Goal: Transaction & Acquisition: Purchase product/service

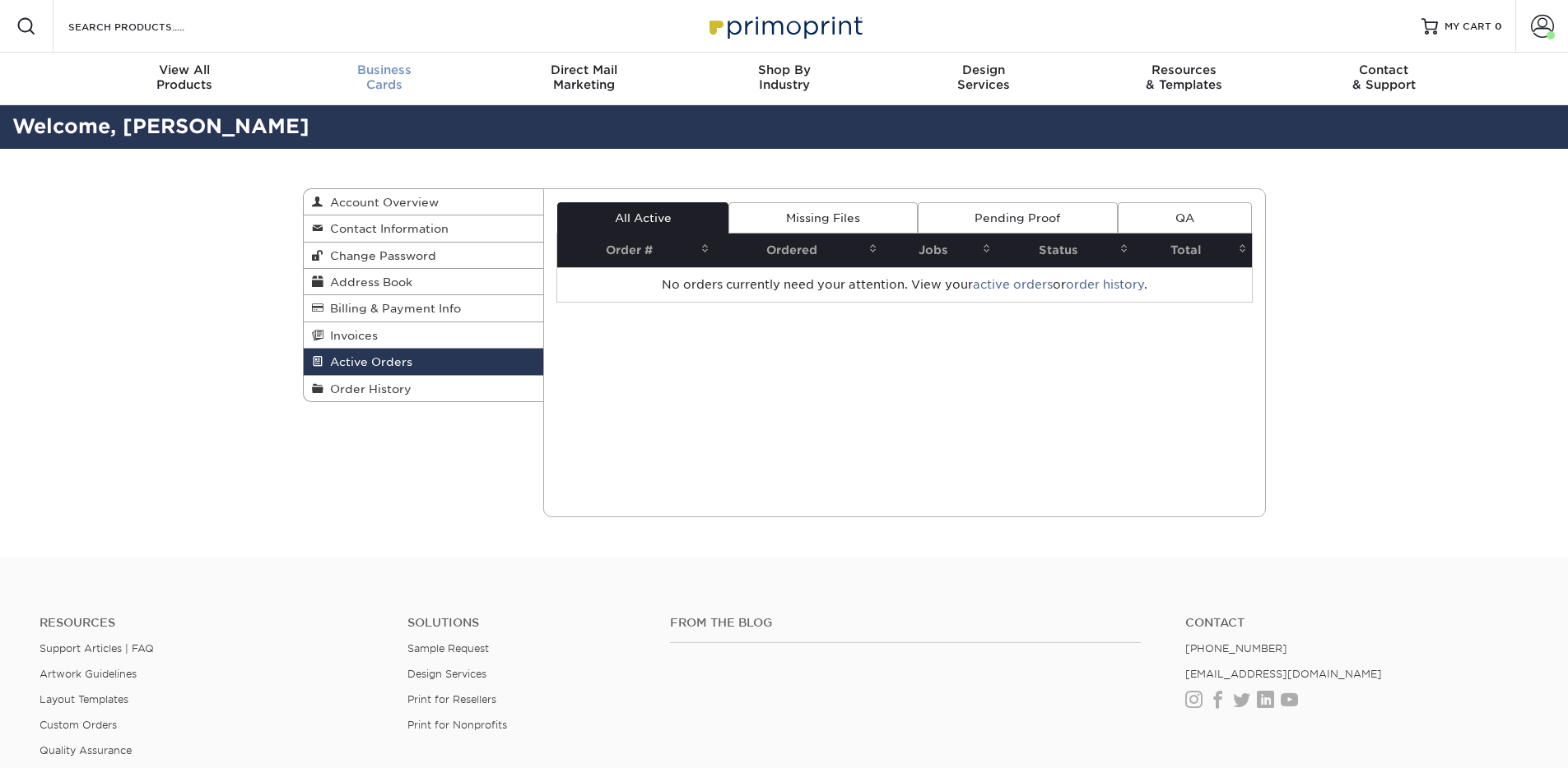
click at [377, 79] on div "Business Cards" at bounding box center [383, 78] width 200 height 29
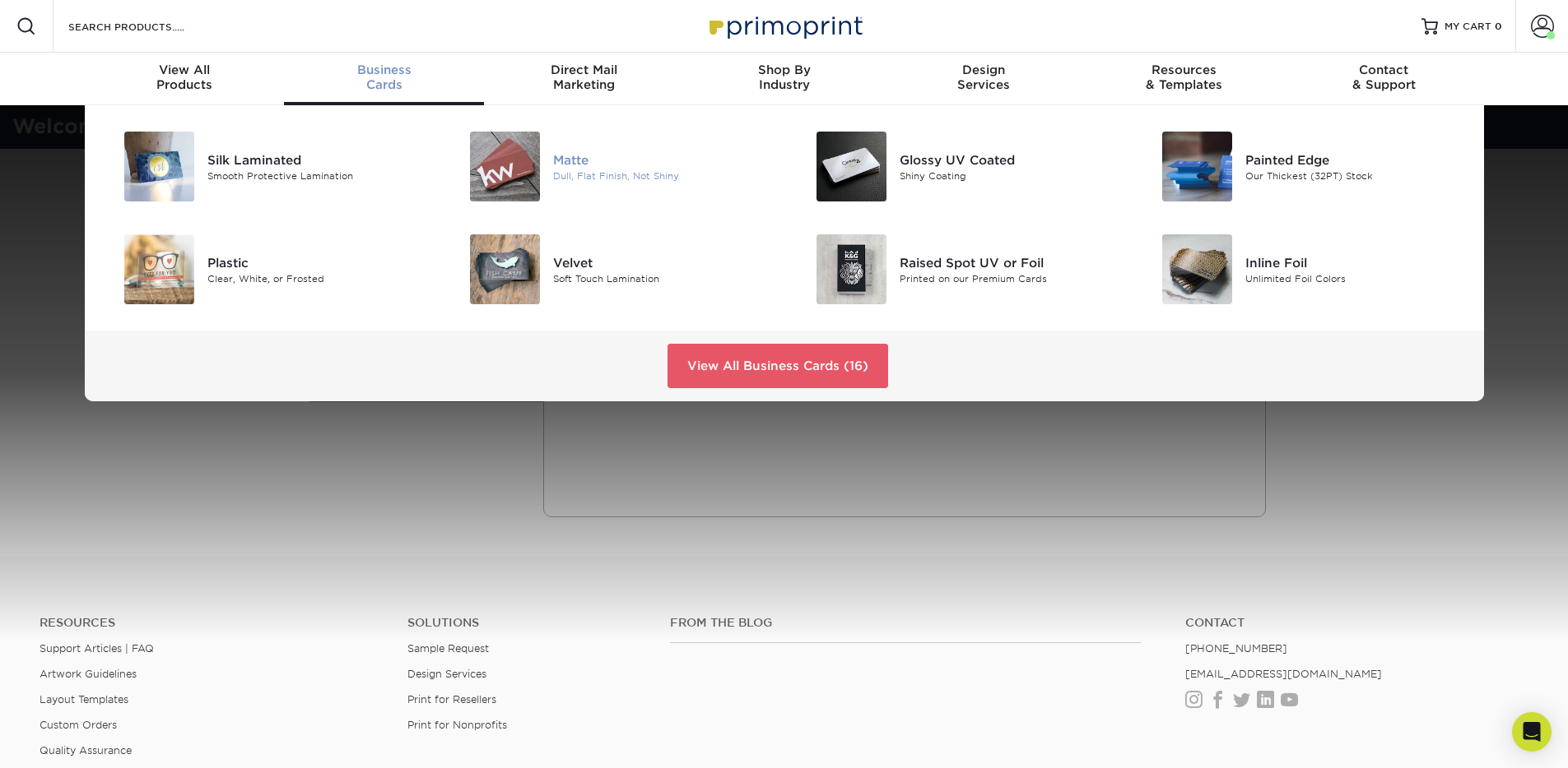
click at [507, 167] on img at bounding box center [505, 166] width 70 height 70
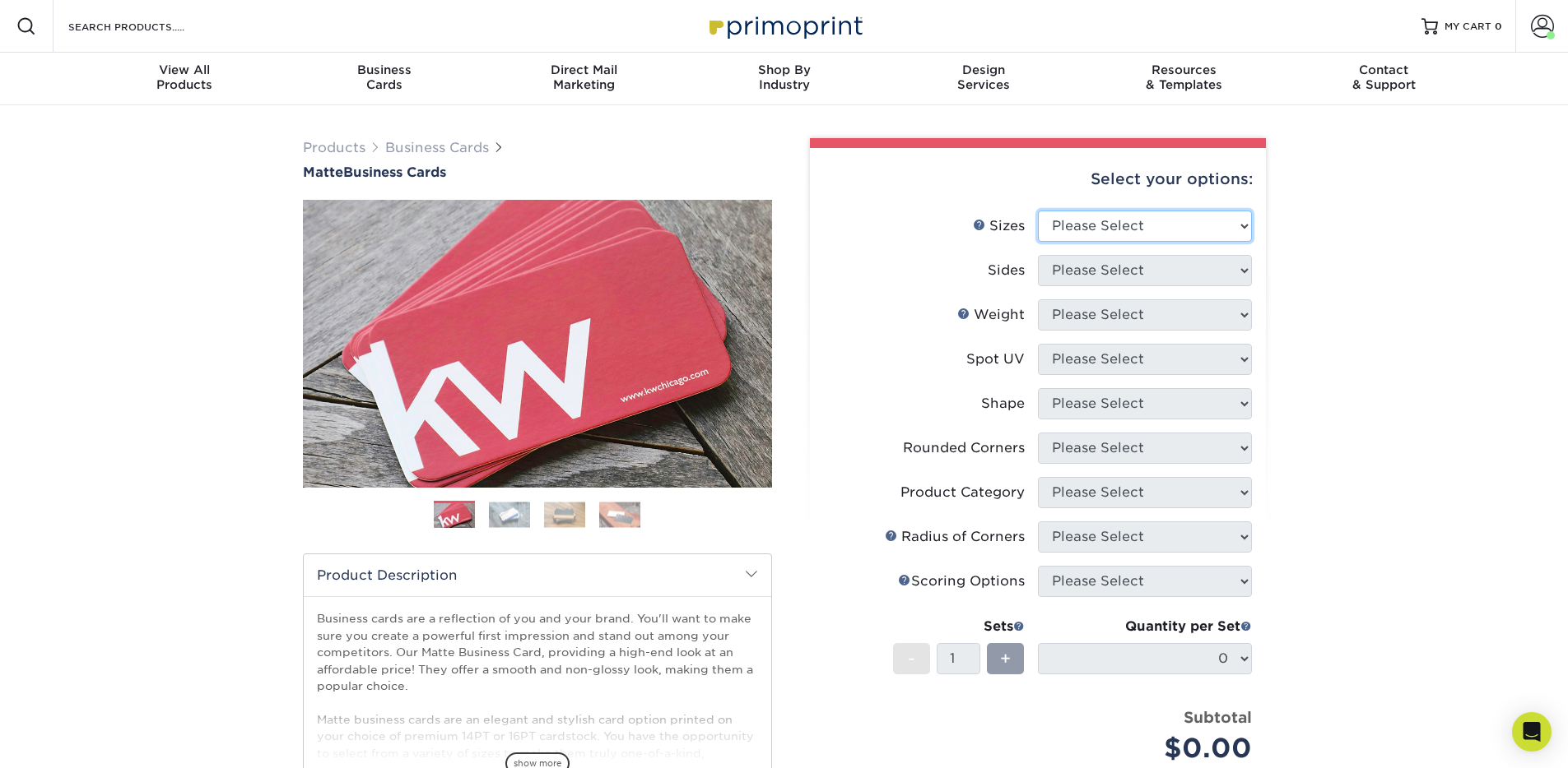
click at [1225, 218] on select "Please Select 1.5" x 3.5" - Mini 1.75" x 3.5" - Mini 2" x 2" - Square 2" x 3" -…" at bounding box center [1145, 226] width 214 height 31
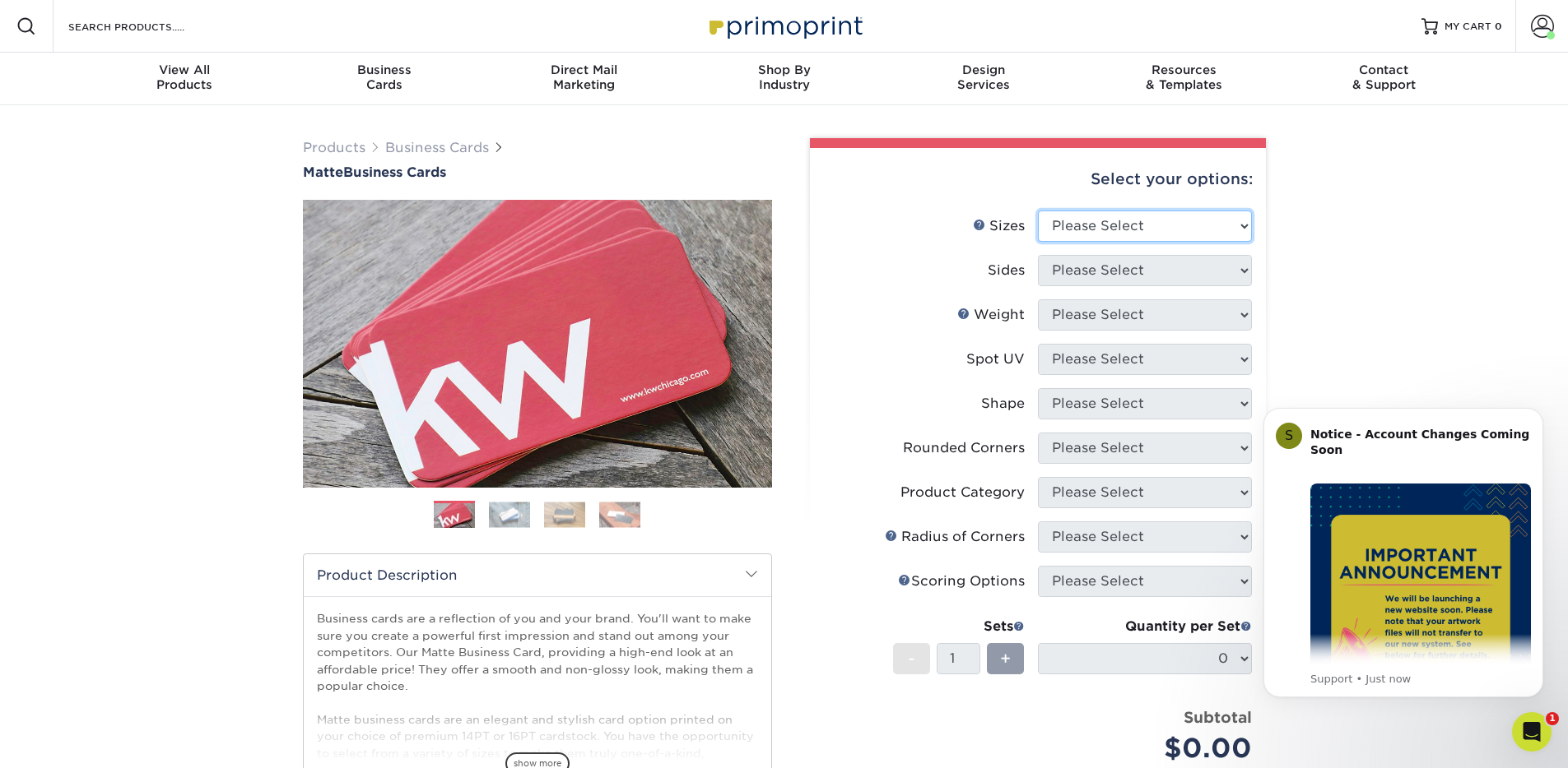
select select "2.00x3.50"
click at [1231, 274] on select "Please Select Print Both Sides Print Front Only" at bounding box center [1145, 271] width 214 height 31
select select "13abbda7-1d64-4f25-8bb2-c179b224825d"
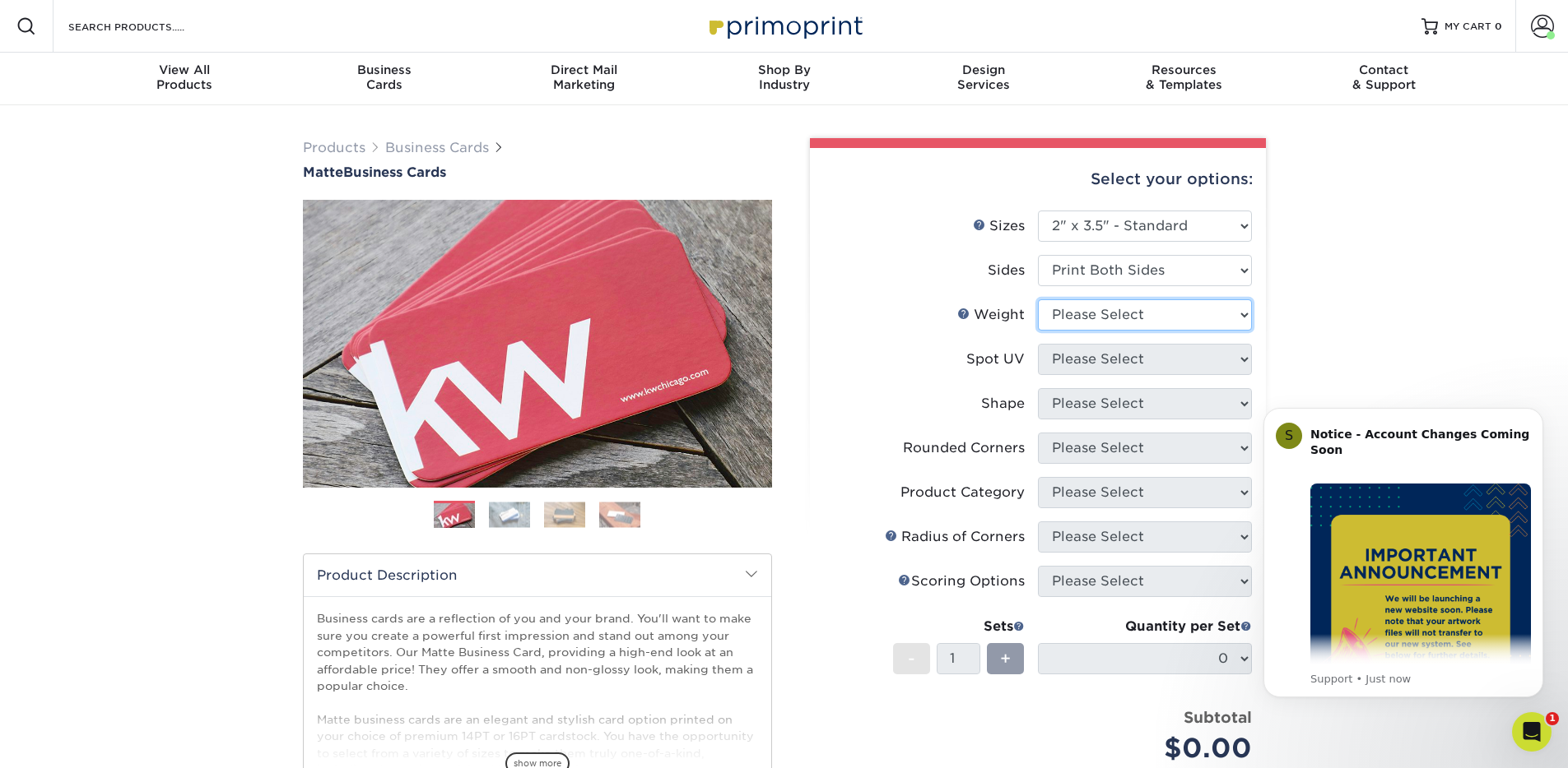
click at [1182, 317] on select "Please Select 16PT 14PT" at bounding box center [1145, 315] width 214 height 31
select select "16PT"
click at [1204, 362] on select "Please Select No Spot UV Front and Back (Both Sides) Front Only Back Only" at bounding box center [1145, 359] width 214 height 31
select select "3"
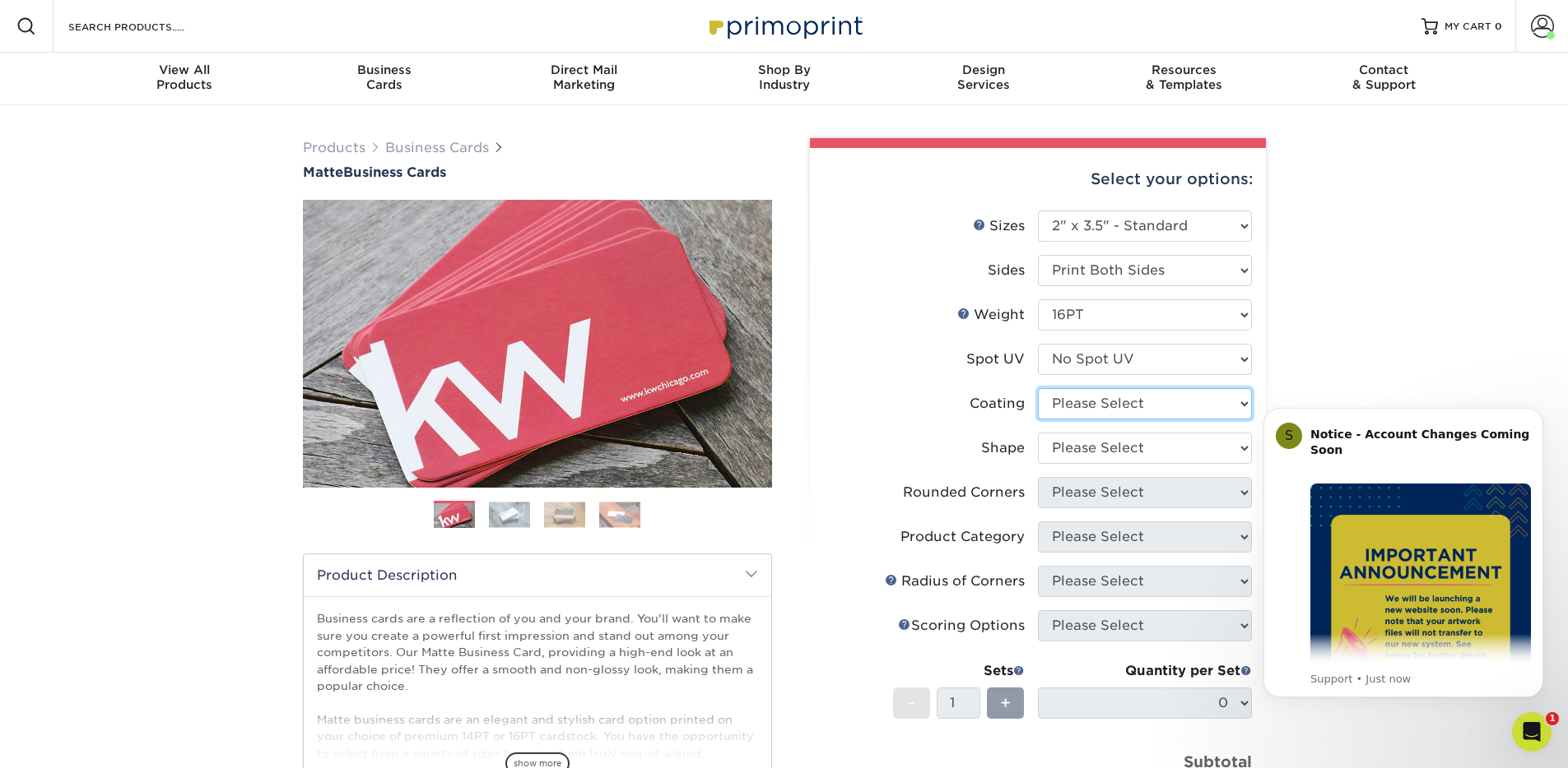
click at [1124, 400] on select at bounding box center [1145, 404] width 214 height 31
select select "121bb7b5-3b4d-429f-bd8d-bbf80e953313"
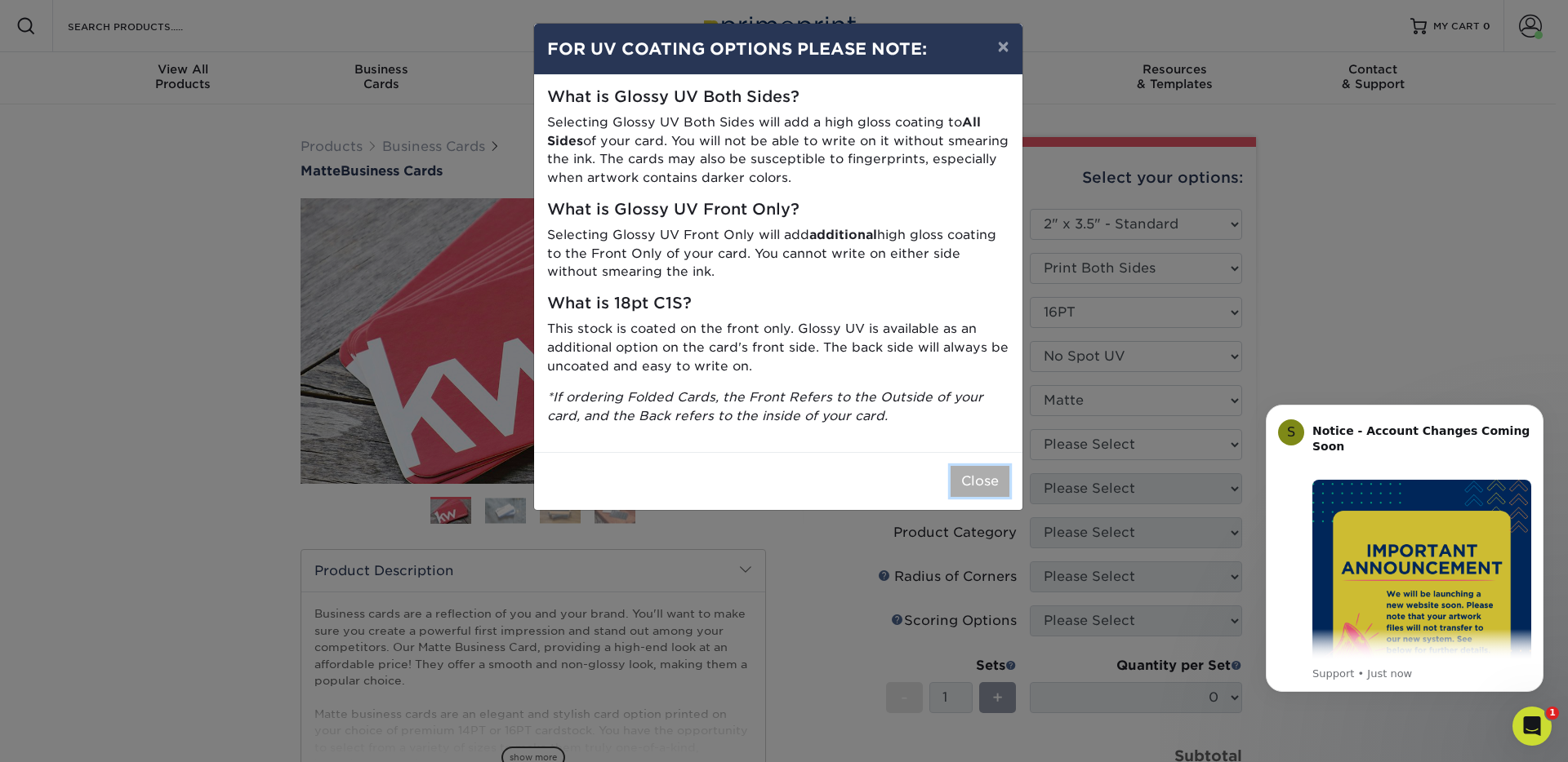
click at [983, 479] on button "Close" at bounding box center [980, 481] width 59 height 31
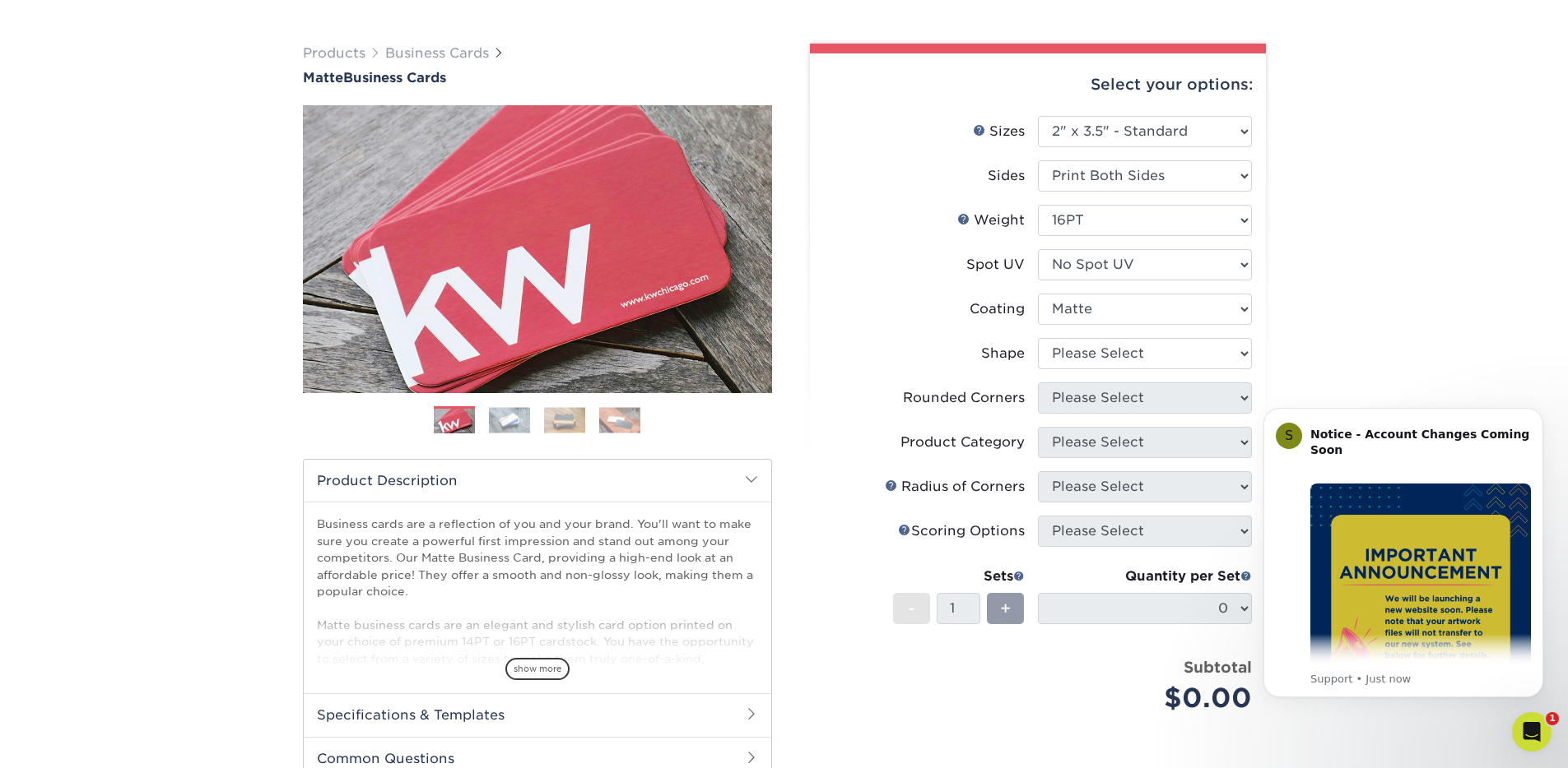
scroll to position [96, 0]
click at [1084, 313] on select at bounding box center [1145, 308] width 214 height 31
click at [1095, 358] on select "Please Select Standard Oval" at bounding box center [1145, 353] width 214 height 31
select select "standard"
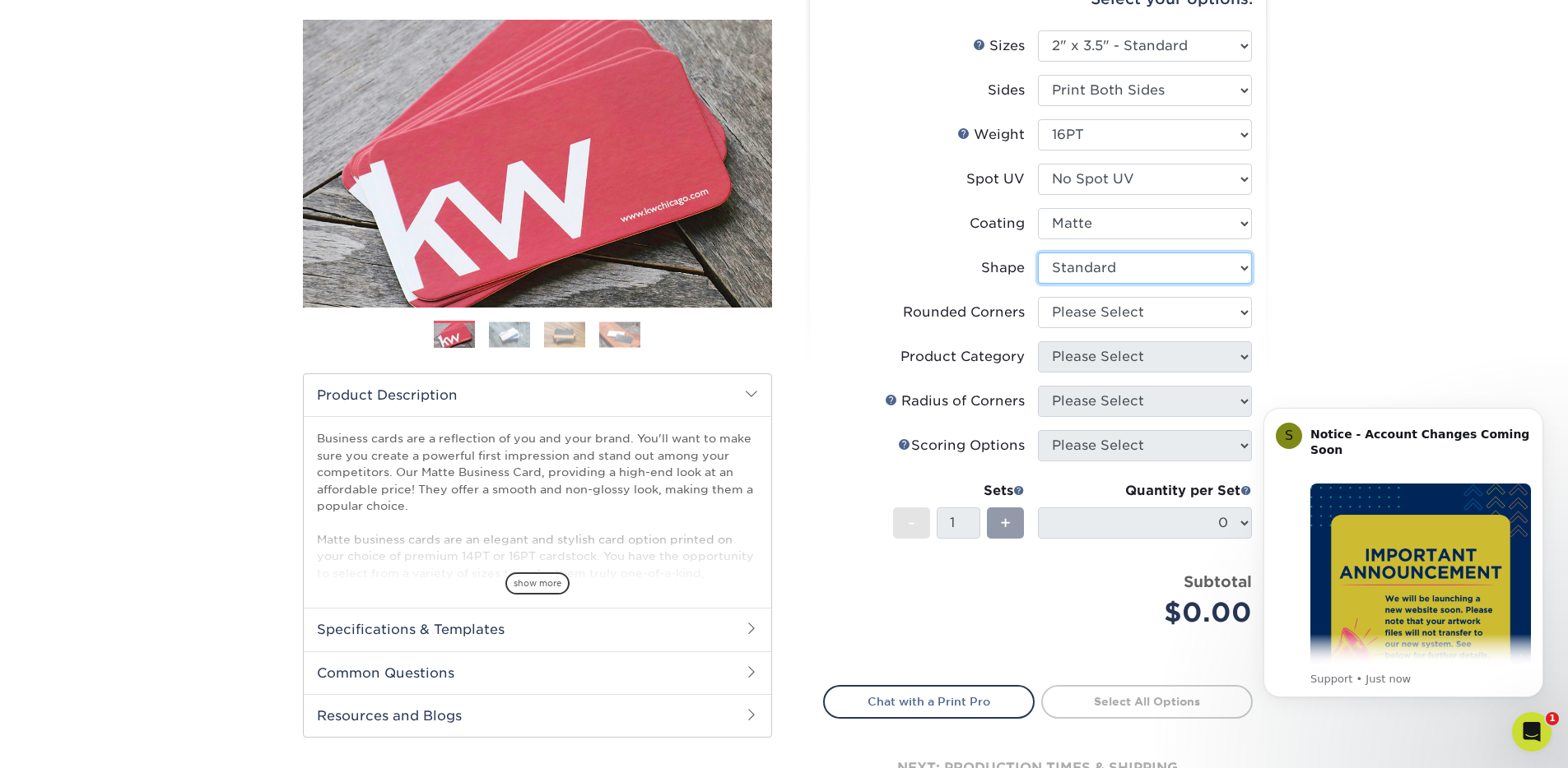
scroll to position [345, 0]
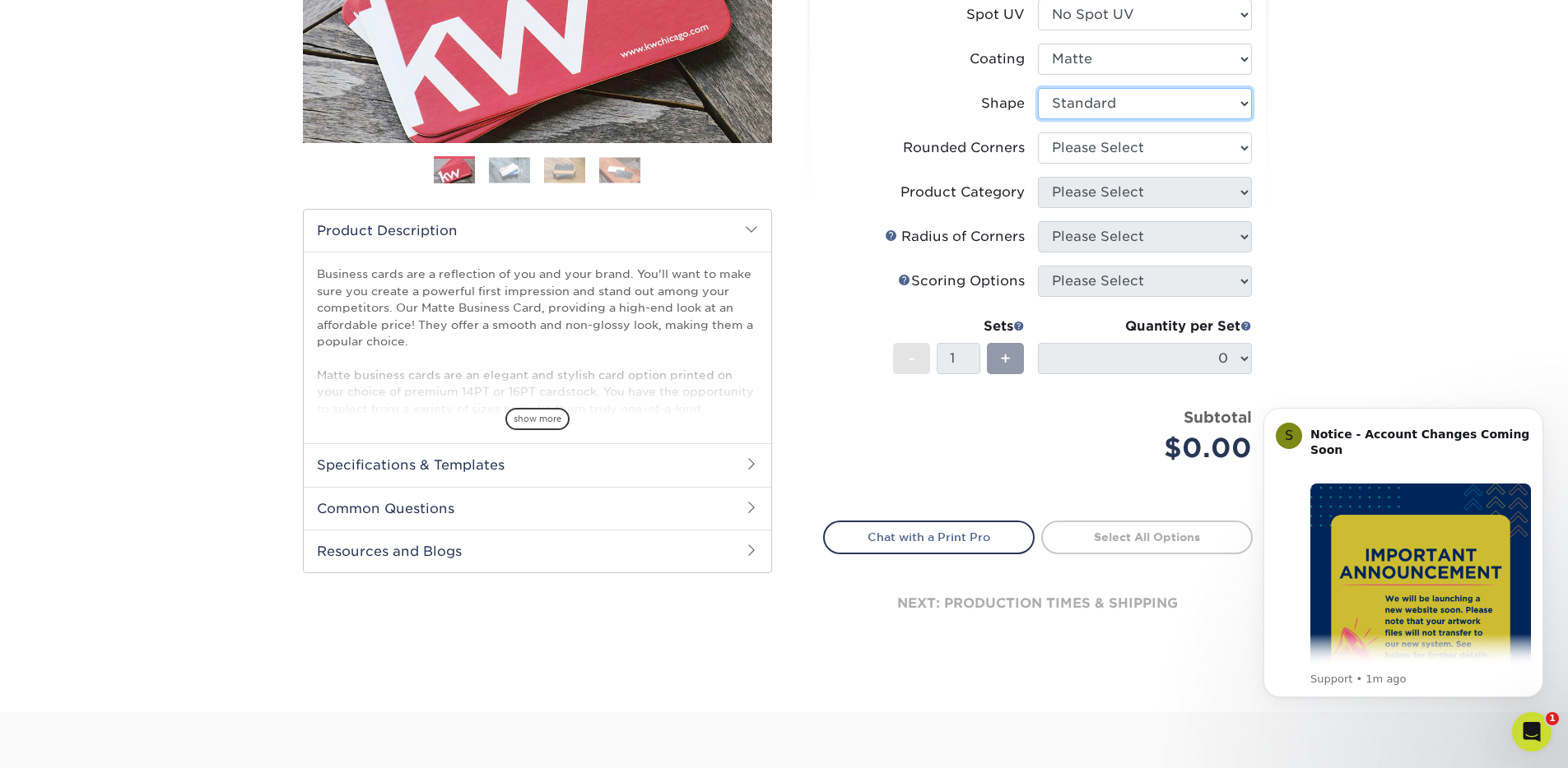
click at [1215, 99] on select "Please Select Standard Oval" at bounding box center [1145, 104] width 214 height 31
click at [1150, 149] on select "Please Select Yes - Round 2 Corners Yes - Round 4 Corners No" at bounding box center [1145, 148] width 214 height 31
select select "7672df9e-0e0a-464d-8e1f-920c575e4da3"
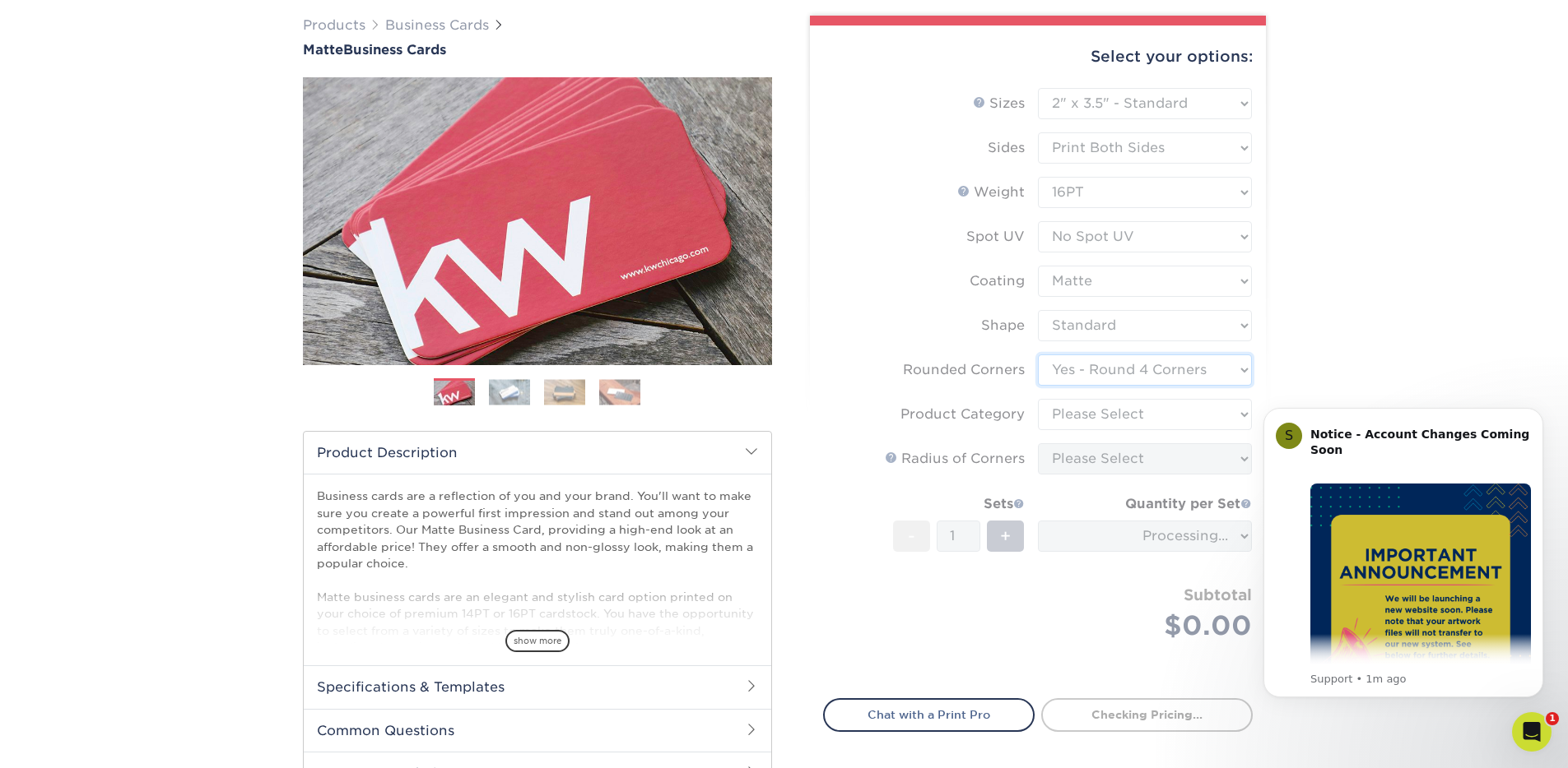
scroll to position [78, 0]
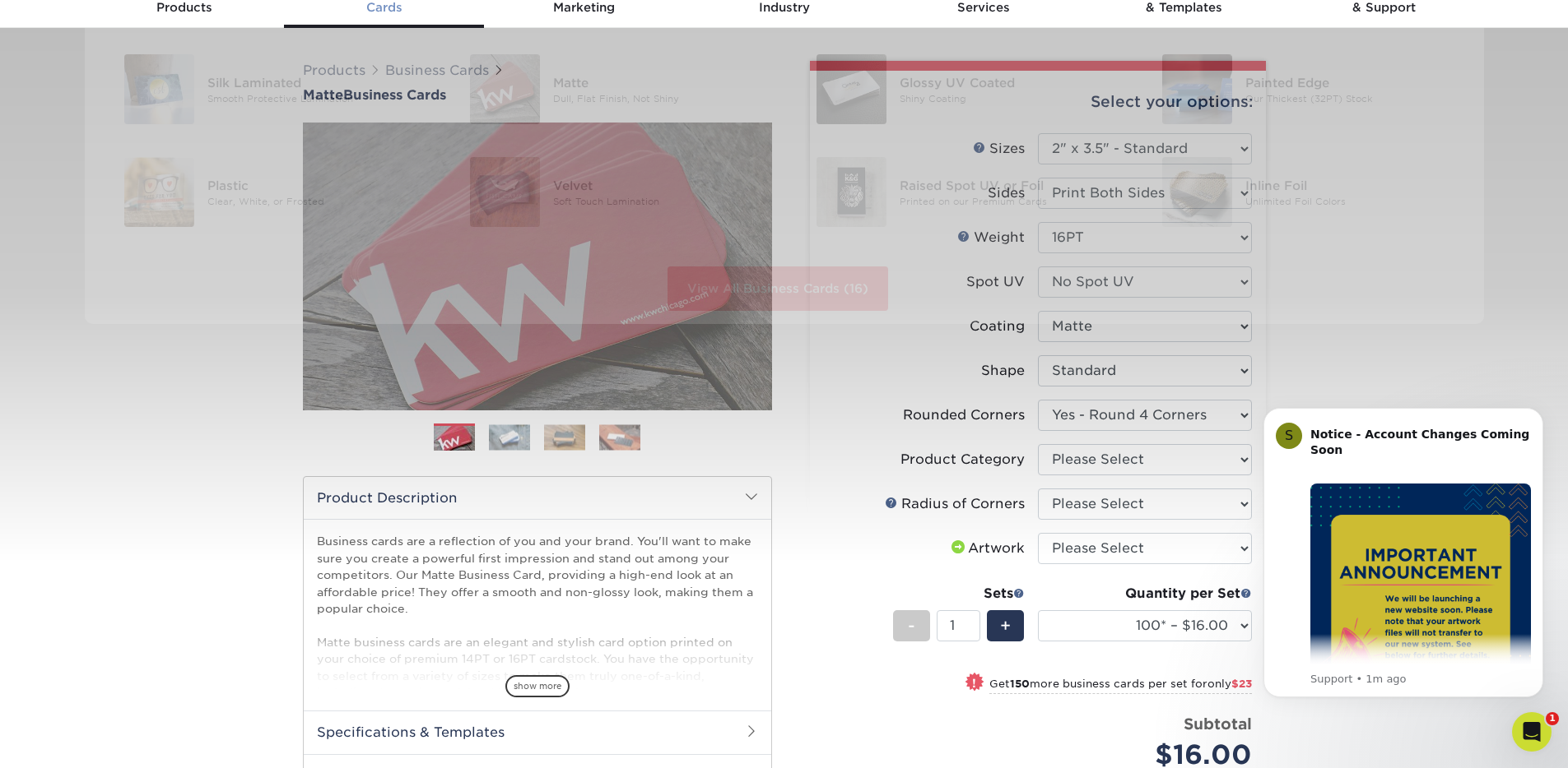
drag, startPoint x: 530, startPoint y: 256, endPoint x: 390, endPoint y: 7, distance: 285.7
click at [0, 0] on div "Resources Menu Search Products Account Welcome, [PERSON_NAME] Account Dashboard…" at bounding box center [784, 728] width 1568 height 1611
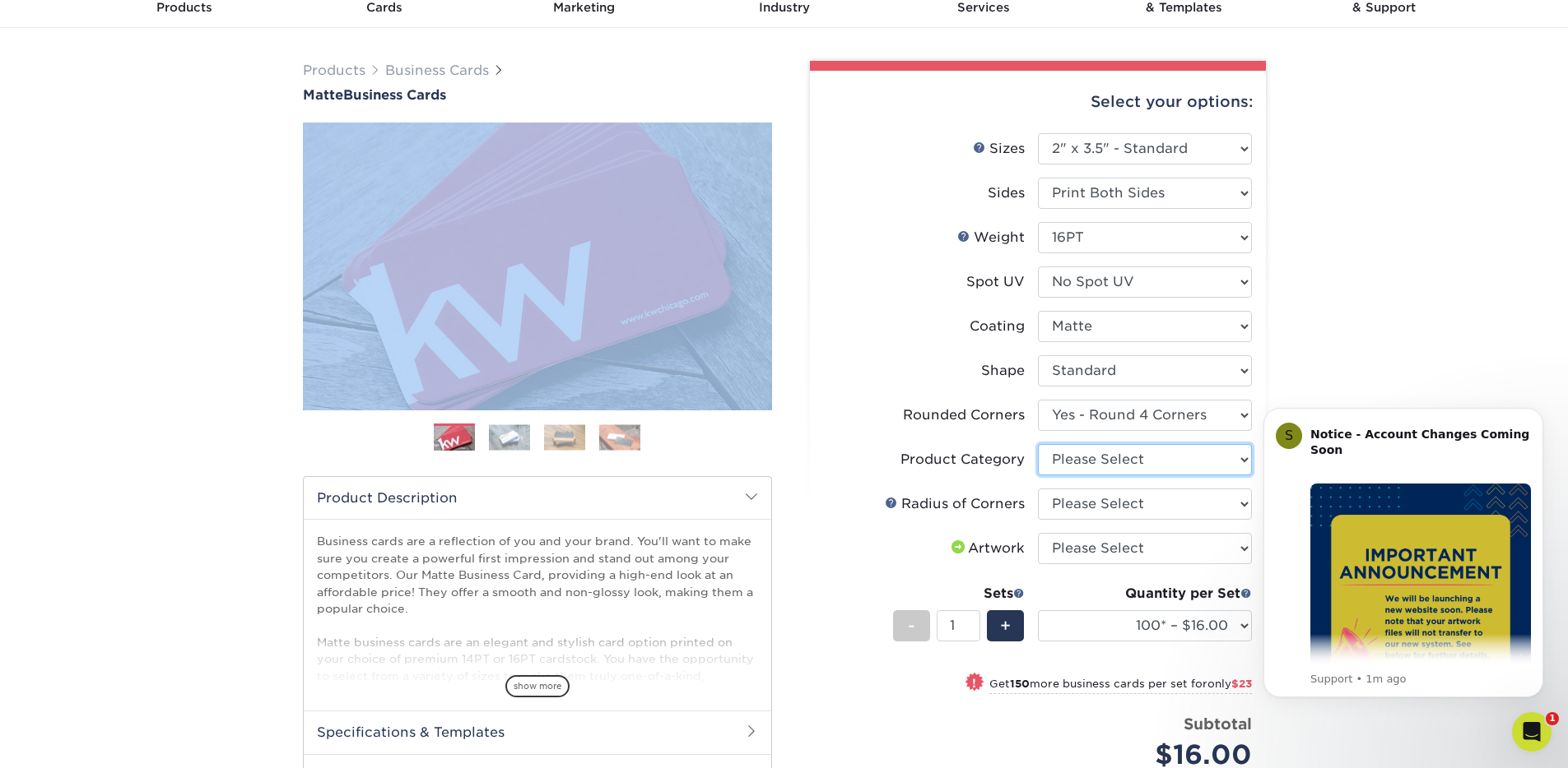
click at [1179, 468] on select "Please Select Business Cards" at bounding box center [1145, 460] width 214 height 31
select select "3b5148f1-0588-4f88-a218-97bcfdce65c1"
click at [1159, 506] on select "Please Select Rounded 1/8" Rounded 1/4"" at bounding box center [1145, 504] width 214 height 31
select select "589680c7-ee9a-431b-9d12-d7aeb1386a97"
click at [1169, 548] on select "Please Select I will upload files I need a design - $100" at bounding box center [1145, 548] width 214 height 31
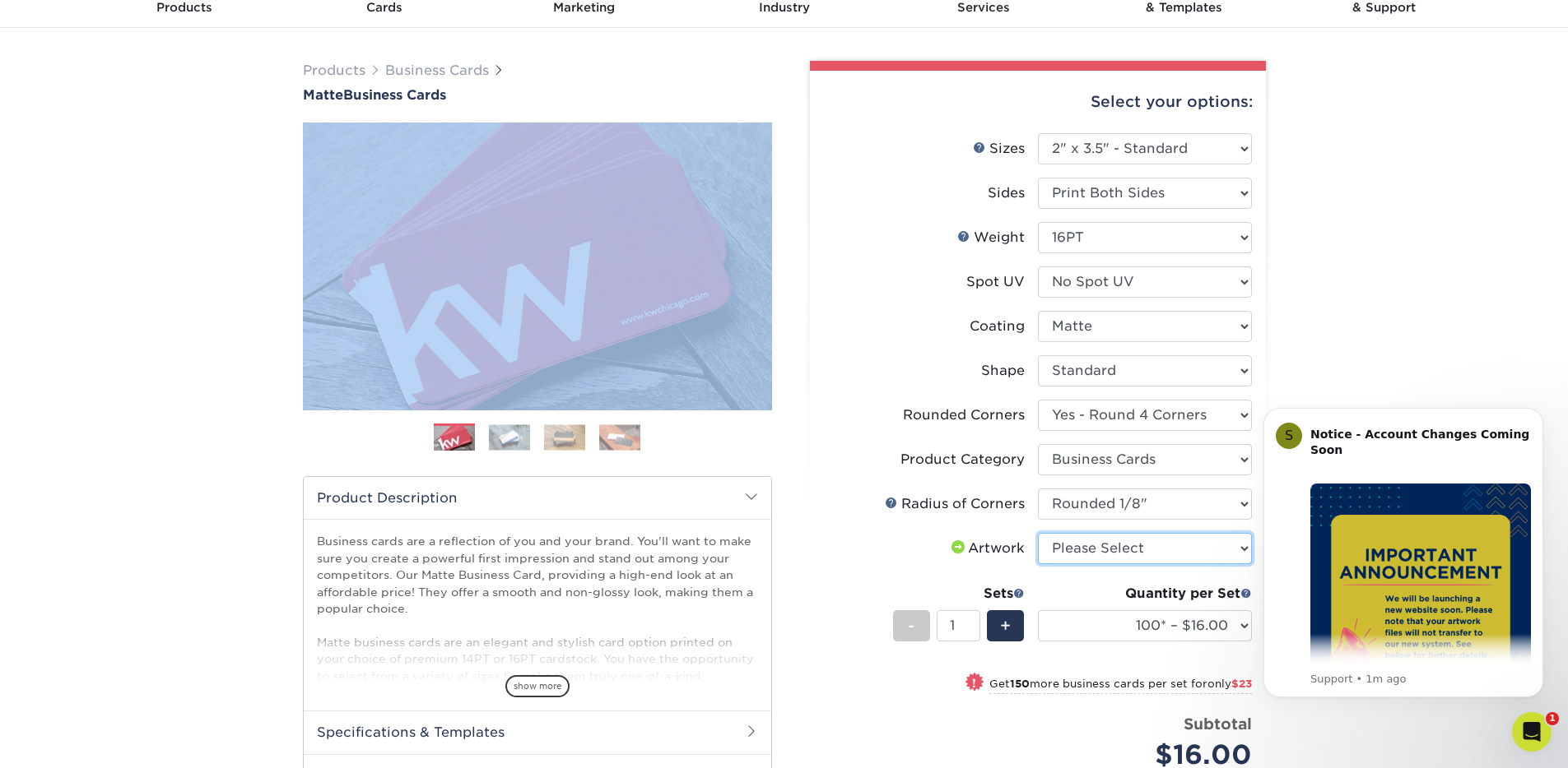
select select "upload"
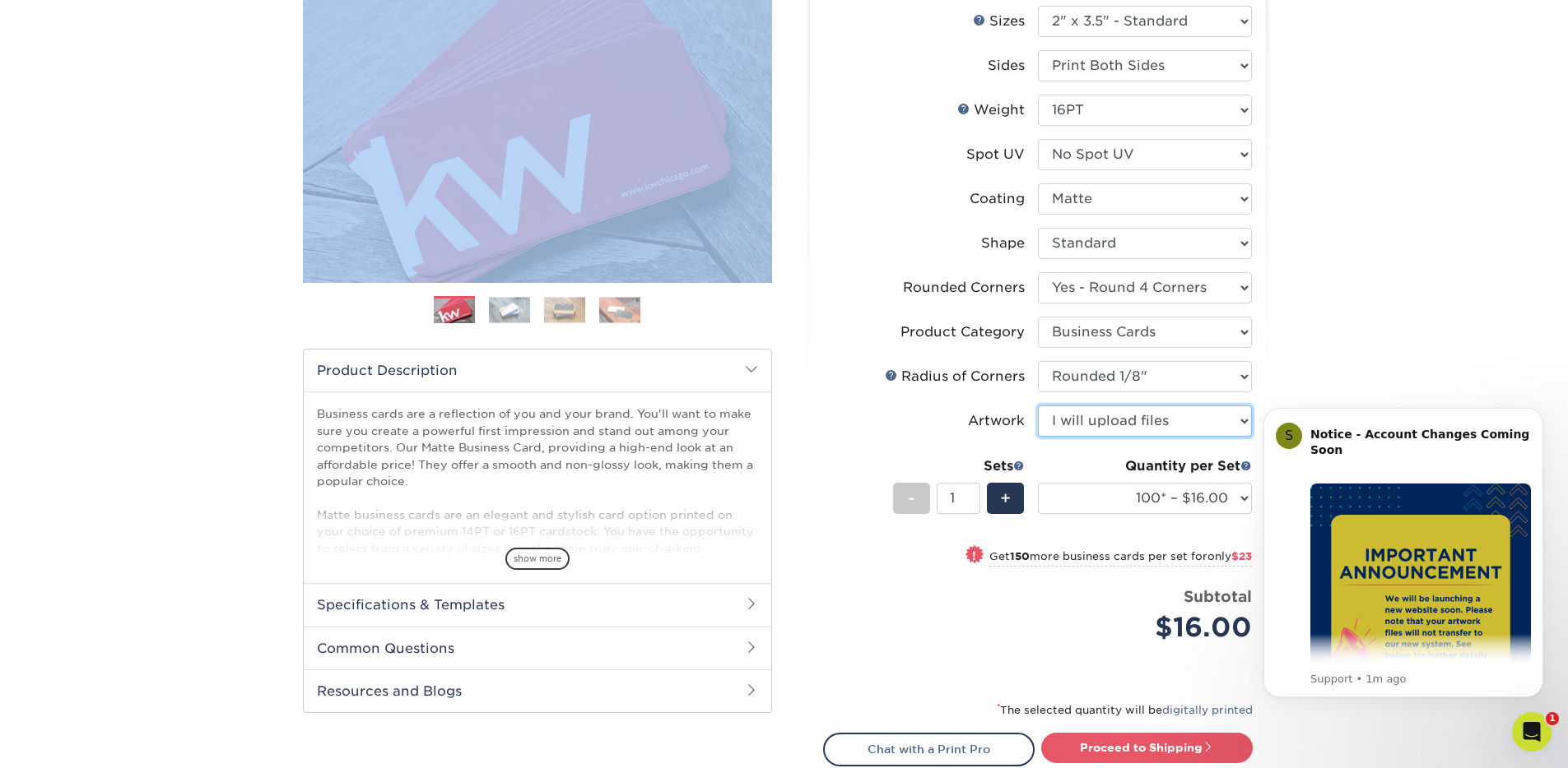
scroll to position [252, 0]
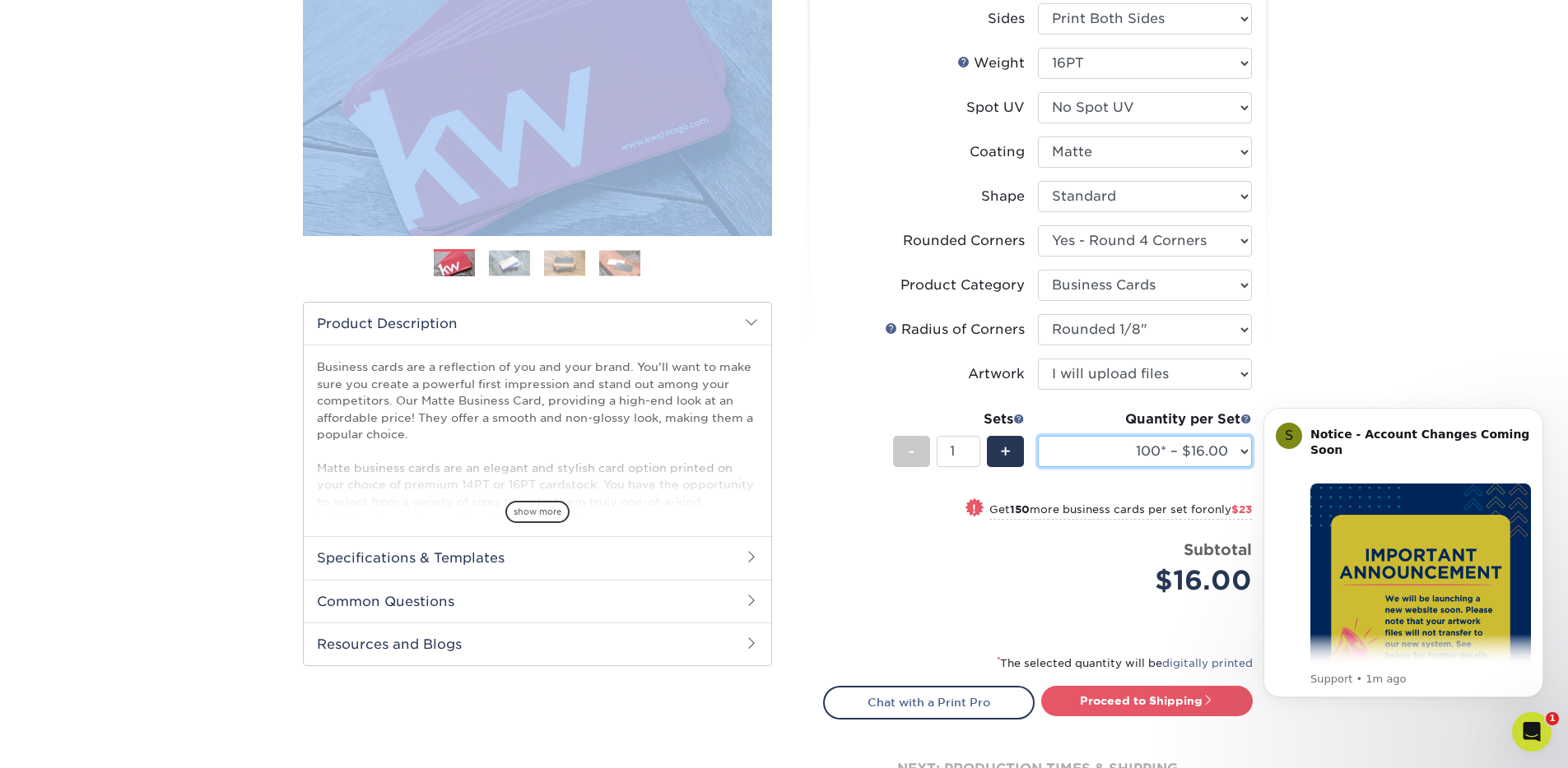
click at [1230, 449] on select "100* – $16.00 250* – $39.00 500 – $77.00 1000 – $94.00 2500 – $173.00 5000 – $2…" at bounding box center [1145, 451] width 214 height 31
select select "500 – $77.00"
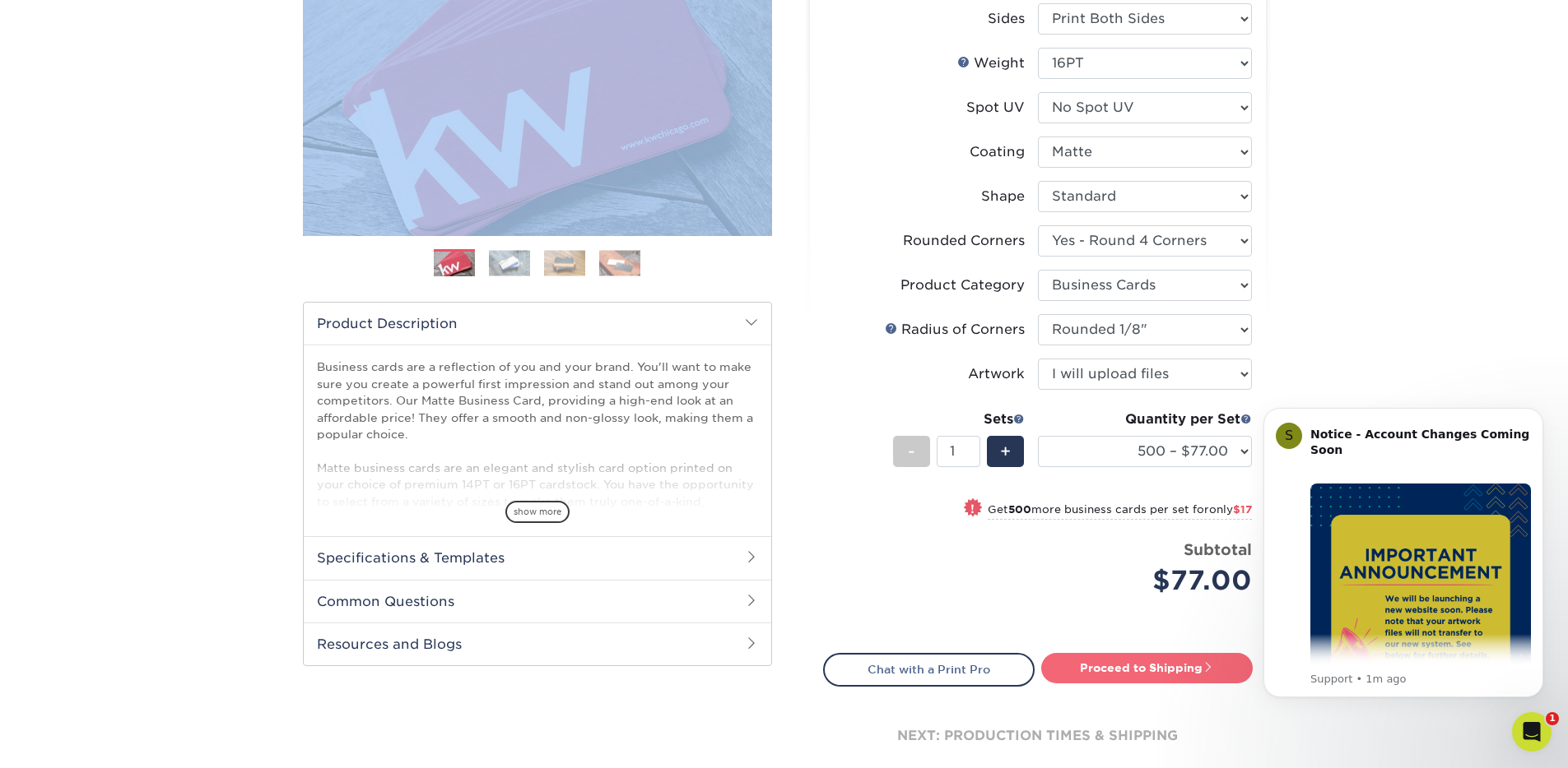
click at [1180, 675] on link "Proceed to Shipping" at bounding box center [1147, 668] width 212 height 29
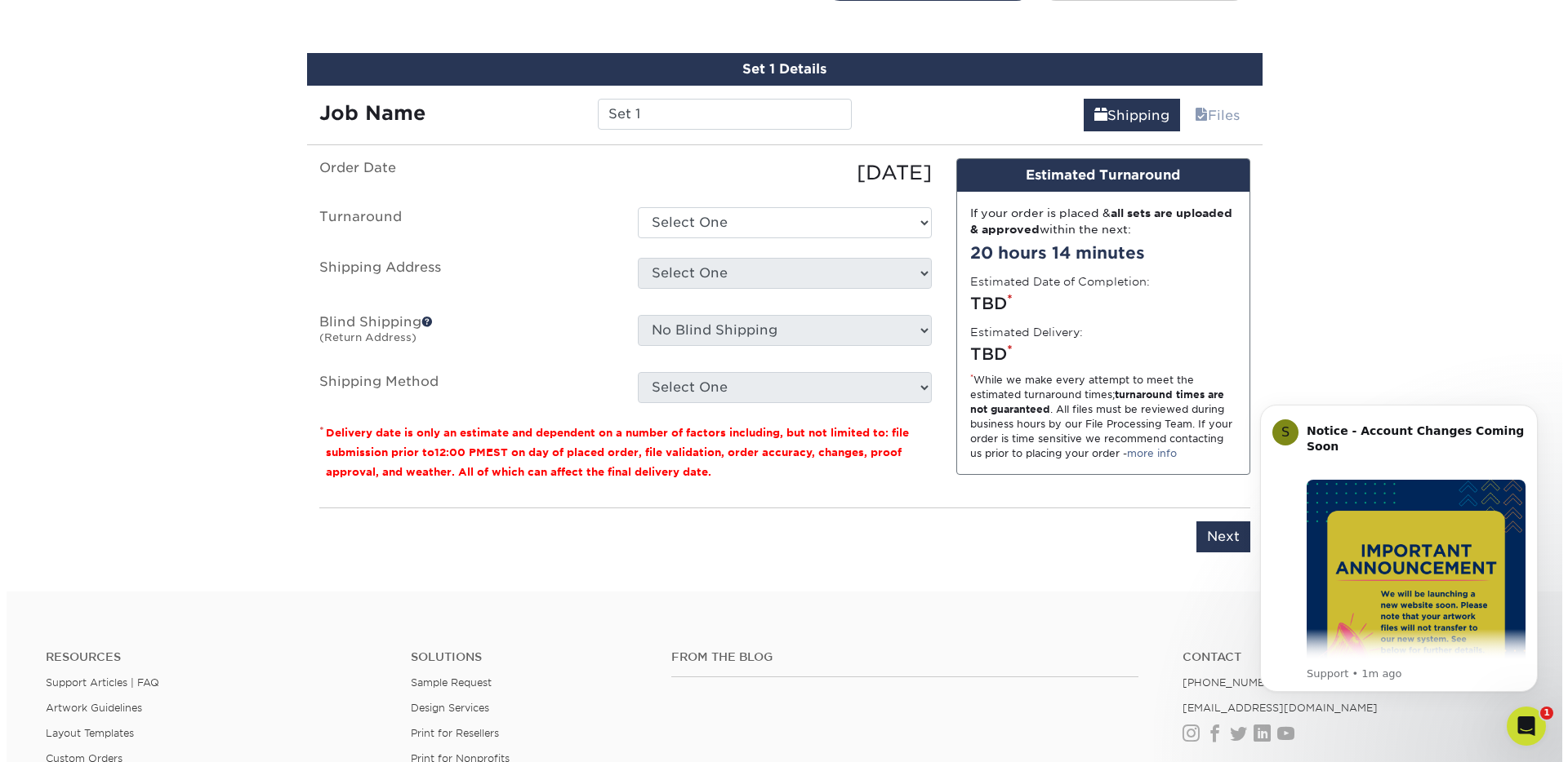
scroll to position [943, 0]
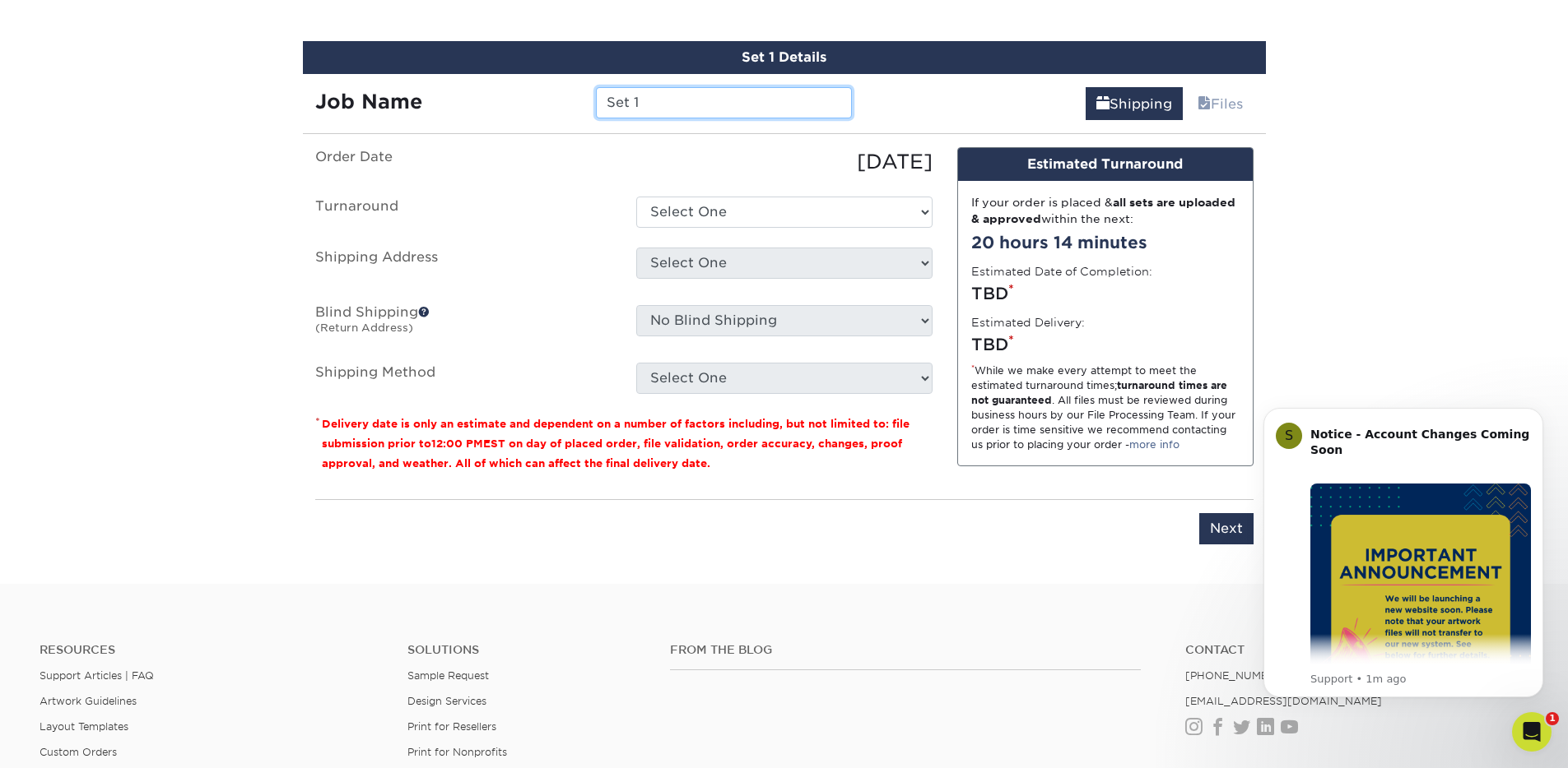
click at [664, 88] on input "Set 1" at bounding box center [724, 103] width 256 height 31
type input "[PERSON_NAME] 1"
click at [774, 221] on select "Select One 2-4 Business Days 2 Day Next Business Day" at bounding box center [784, 213] width 297 height 31
select select "79b99939-68c2-4d83-85ff-9c9387913688"
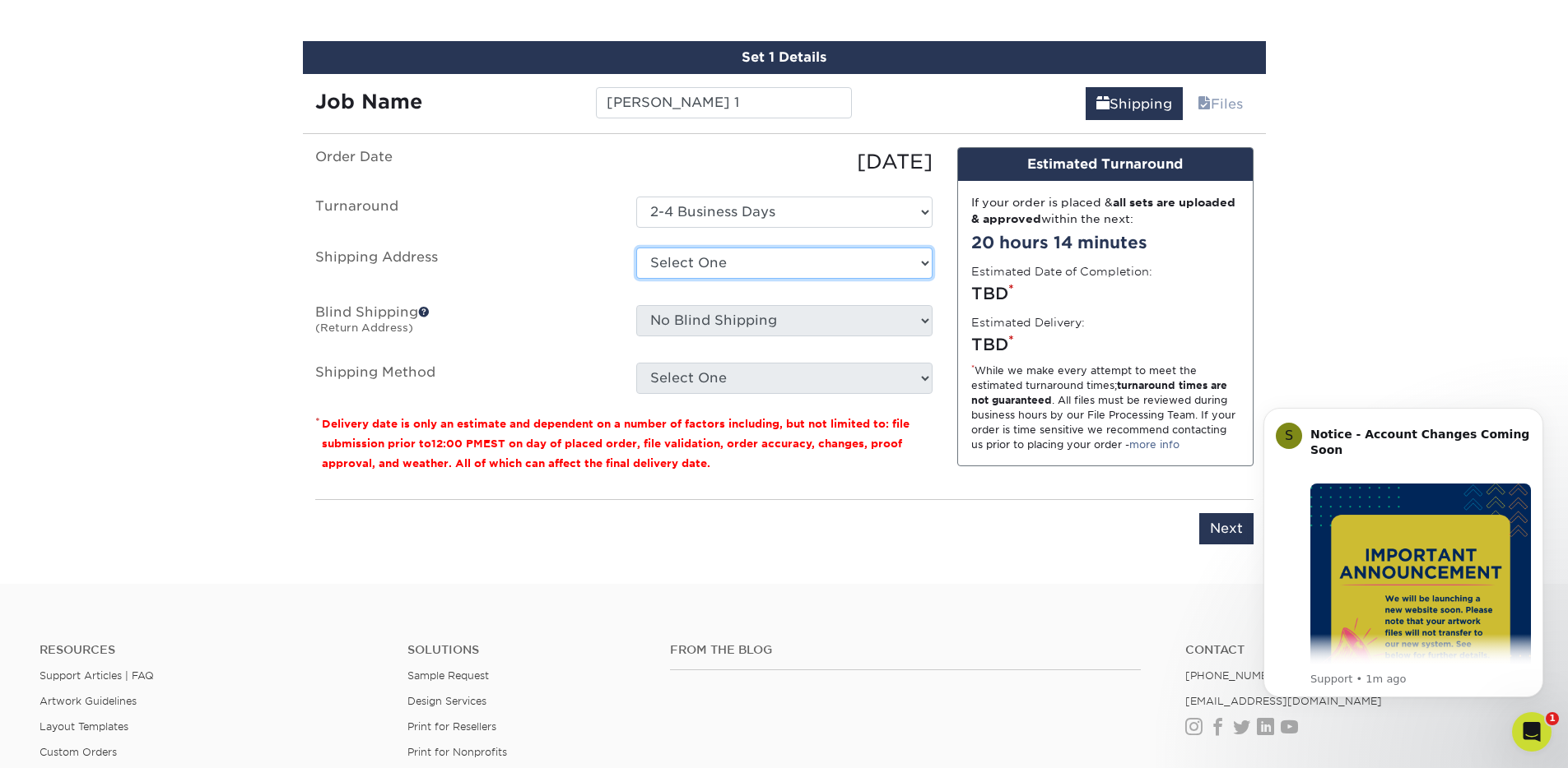
click at [719, 256] on select "Select One [PERSON_NAME] Office Mandi Home [PERSON_NAME] + Add New Address" at bounding box center [784, 263] width 297 height 31
select select "newaddress"
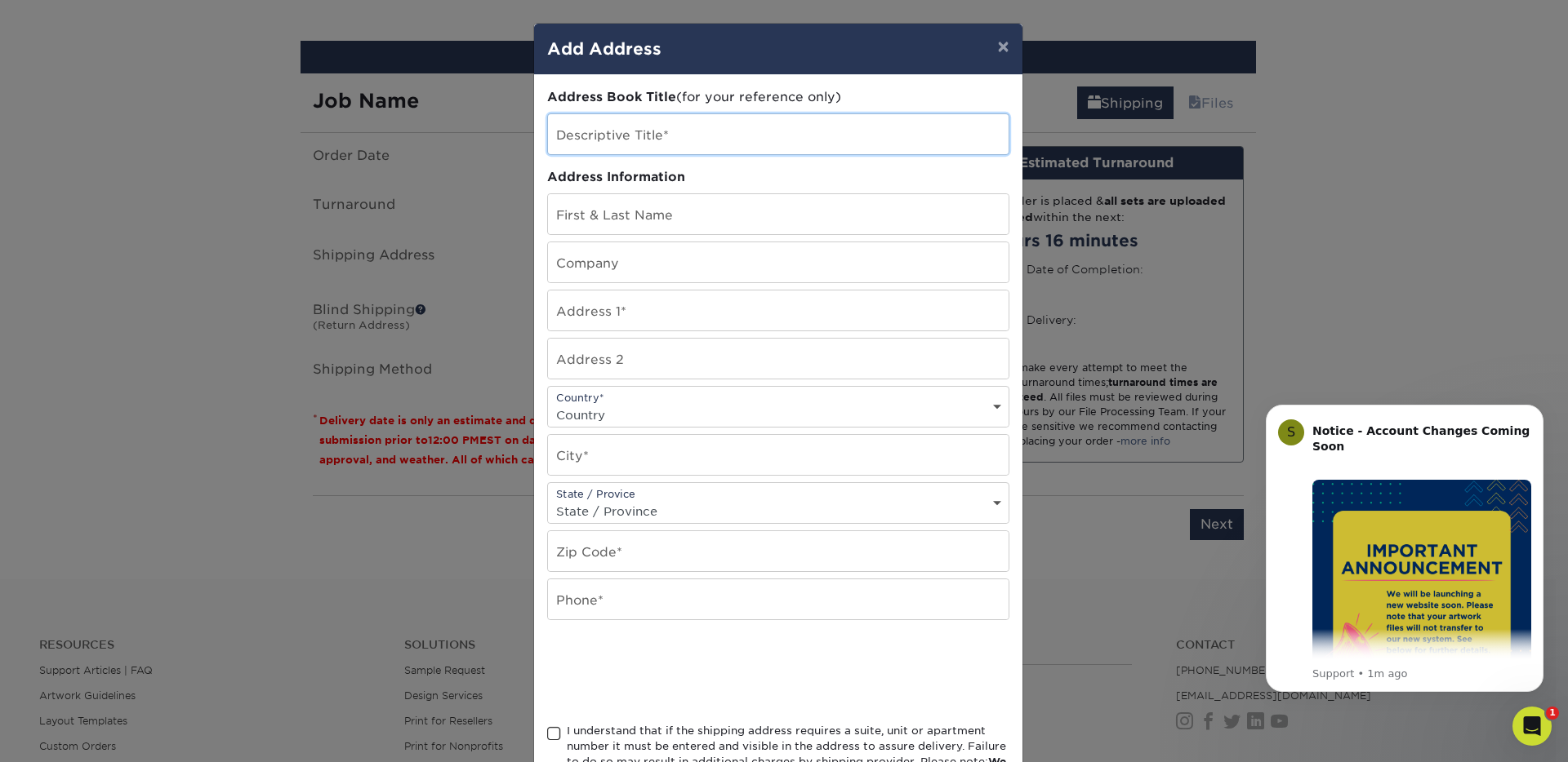
click at [642, 131] on input "text" at bounding box center [778, 134] width 461 height 40
type input "[PERSON_NAME]"
click at [626, 212] on input "text" at bounding box center [778, 214] width 461 height 40
type input "[PERSON_NAME]"
type input "[PERSON_NAME] Ergonomics"
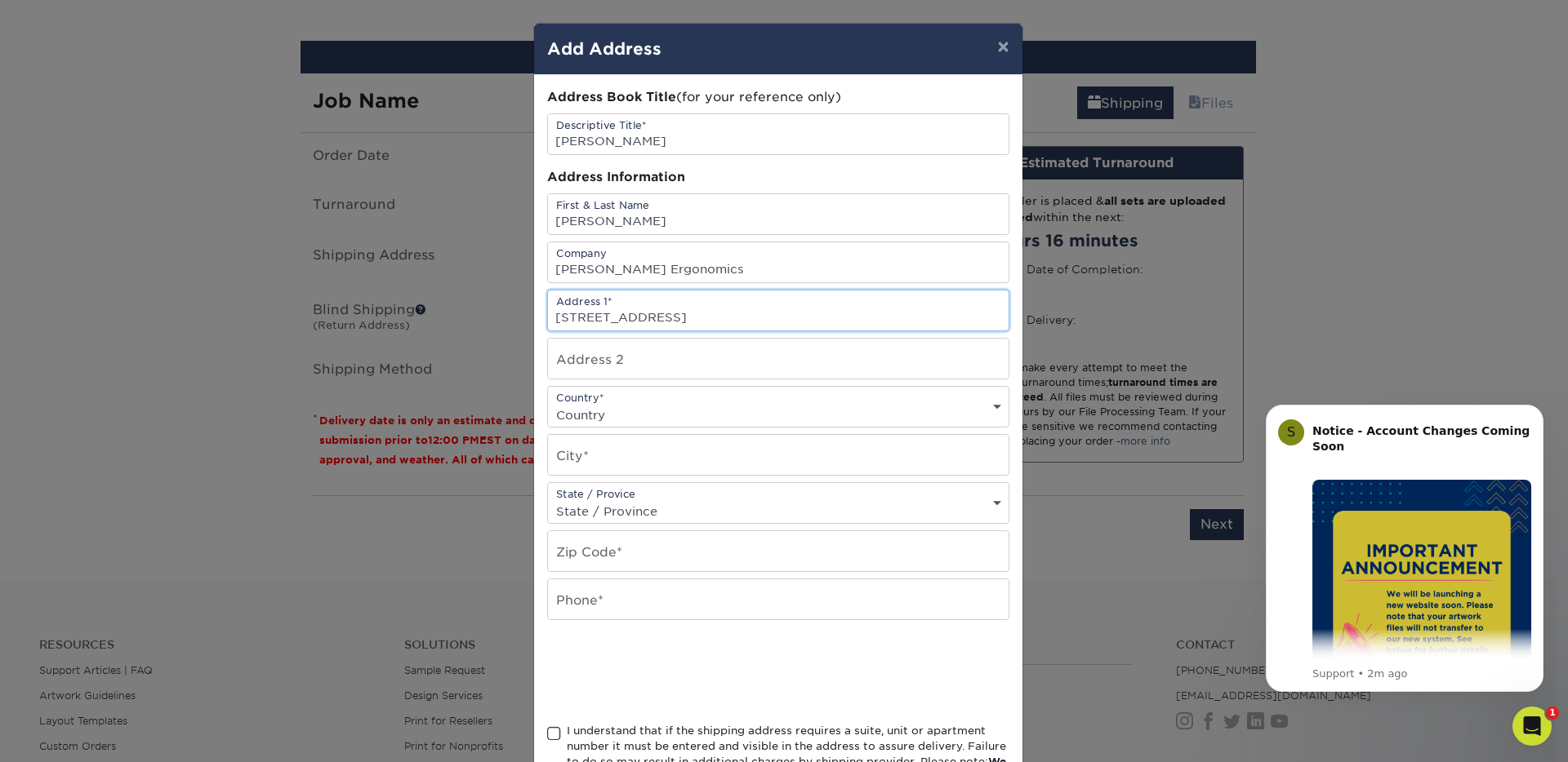
type input "[STREET_ADDRESS]"
click at [635, 448] on input "text" at bounding box center [778, 455] width 461 height 40
type input "[GEOGRAPHIC_DATA]"
select select "NE"
click at [624, 554] on input "text" at bounding box center [778, 551] width 461 height 40
